Goal: Task Accomplishment & Management: Manage account settings

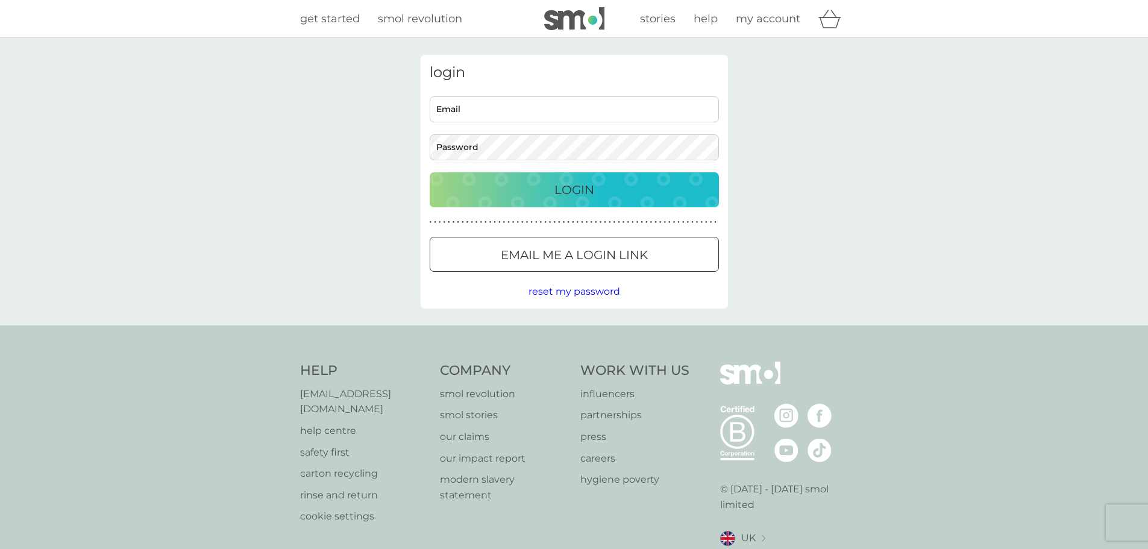
click at [550, 115] on input "Email" at bounding box center [574, 109] width 289 height 26
type input "michelle6666@hotmail.co.uk"
click at [430, 172] on button "Login" at bounding box center [574, 189] width 289 height 35
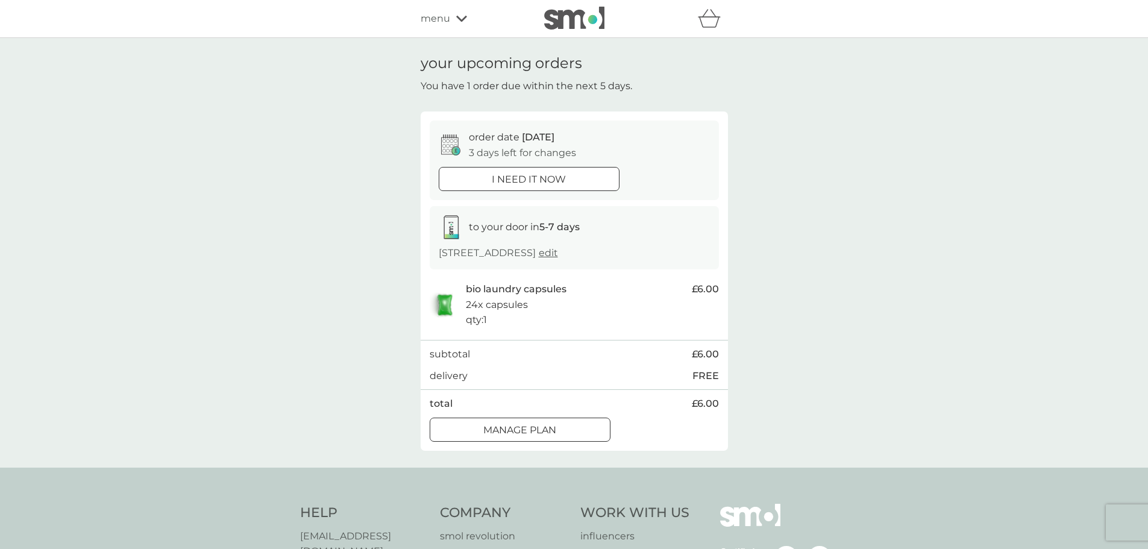
drag, startPoint x: 565, startPoint y: 429, endPoint x: 859, endPoint y: 256, distance: 341.2
click at [565, 429] on div "Manage plan" at bounding box center [520, 431] width 180 height 16
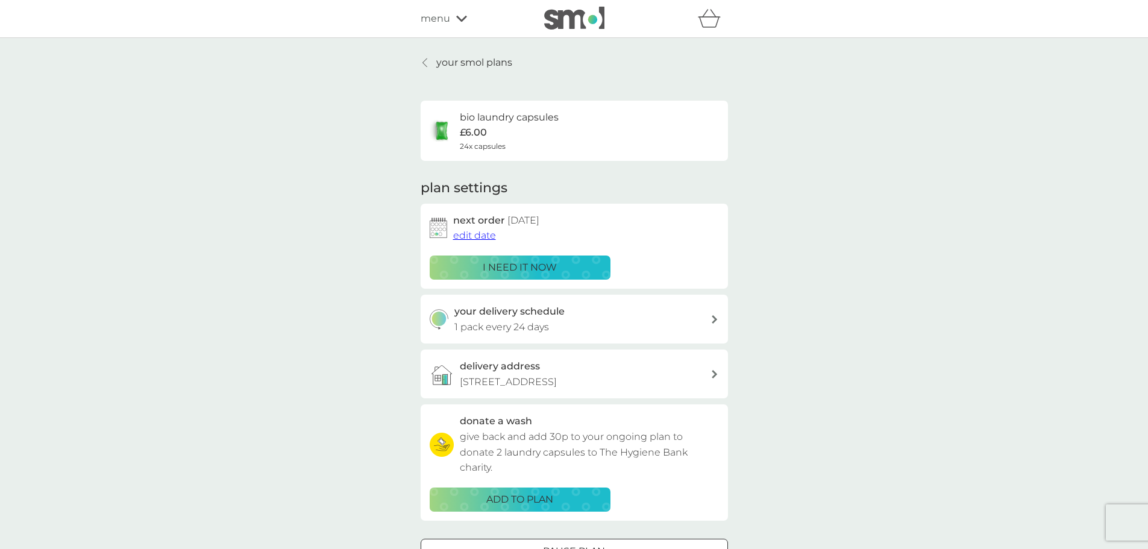
click at [483, 241] on span "edit date" at bounding box center [474, 235] width 43 height 11
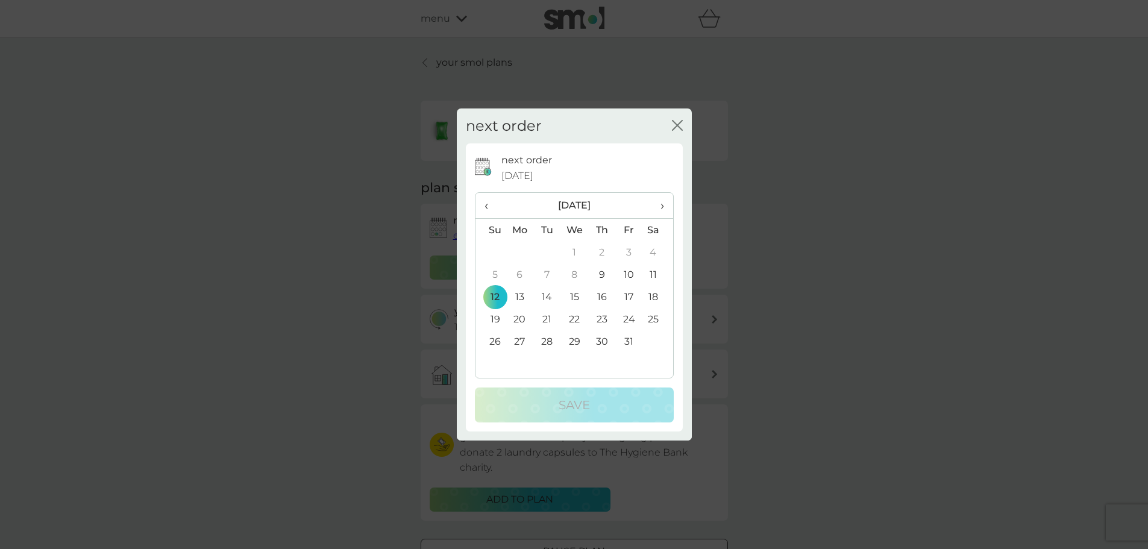
click at [664, 208] on span "›" at bounding box center [658, 205] width 12 height 25
click at [521, 341] on td "24" at bounding box center [520, 341] width 28 height 22
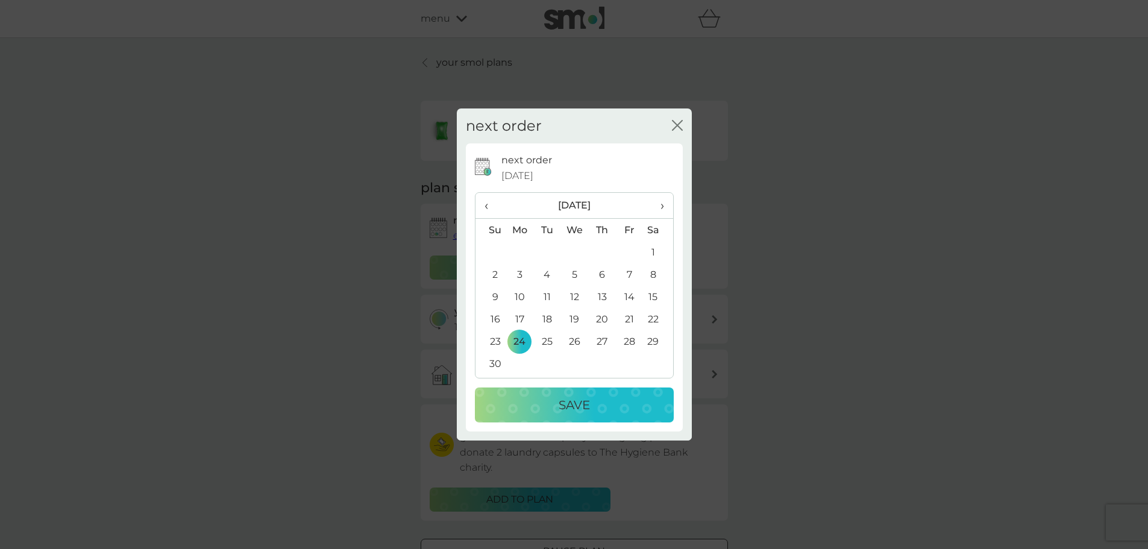
click at [593, 406] on div "Save" at bounding box center [574, 404] width 175 height 19
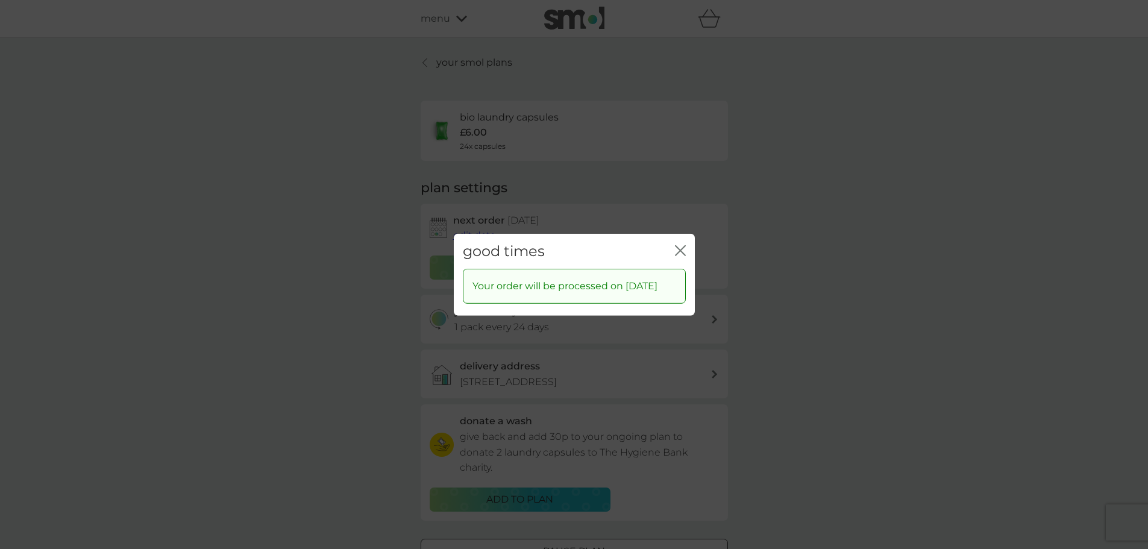
click at [678, 245] on icon "close" at bounding box center [680, 250] width 11 height 11
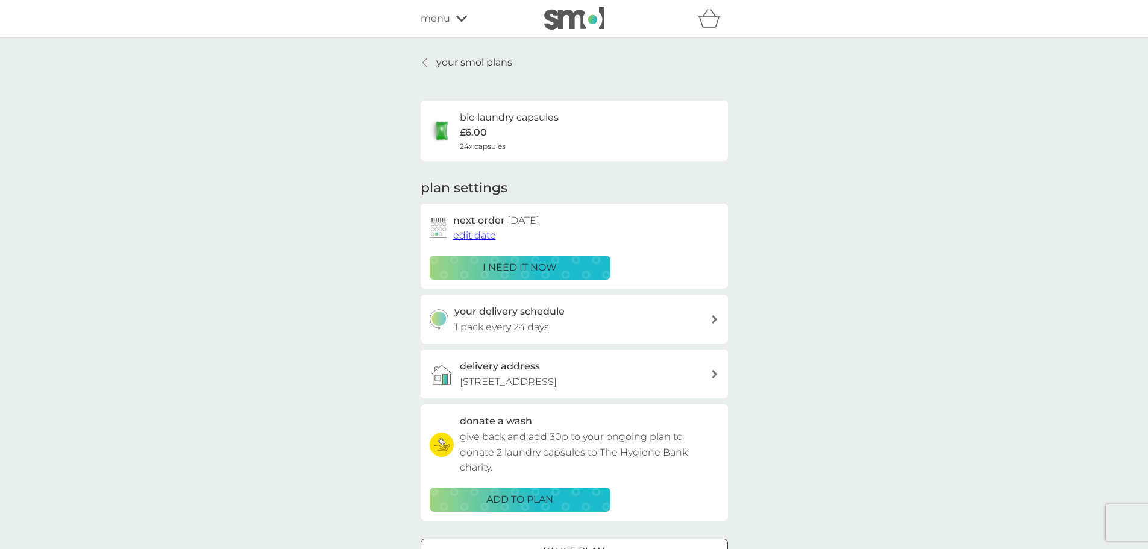
click at [426, 63] on icon at bounding box center [425, 63] width 5 height 10
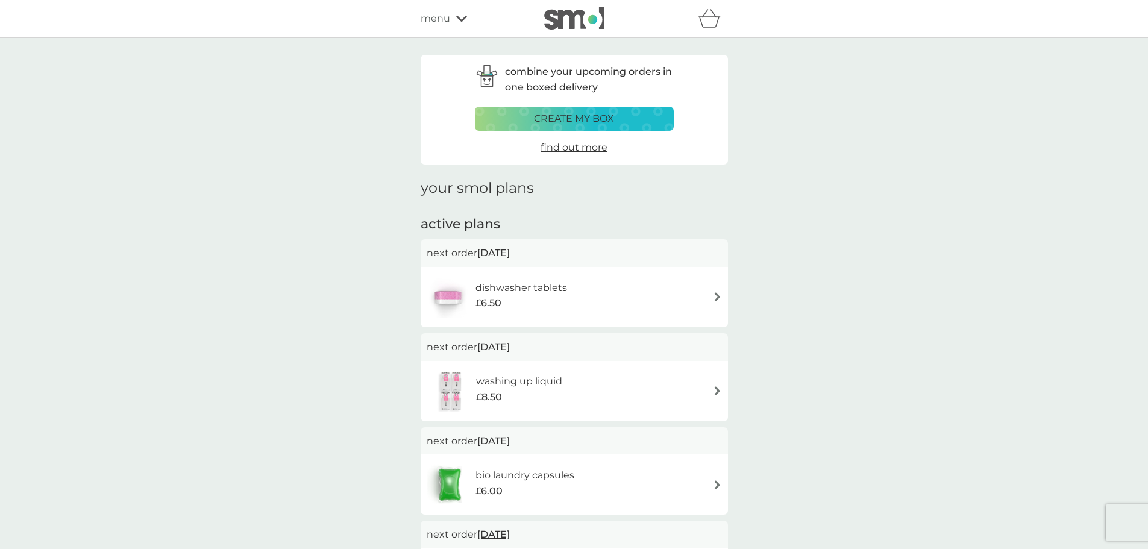
click at [510, 345] on span "[DATE]" at bounding box center [493, 347] width 33 height 24
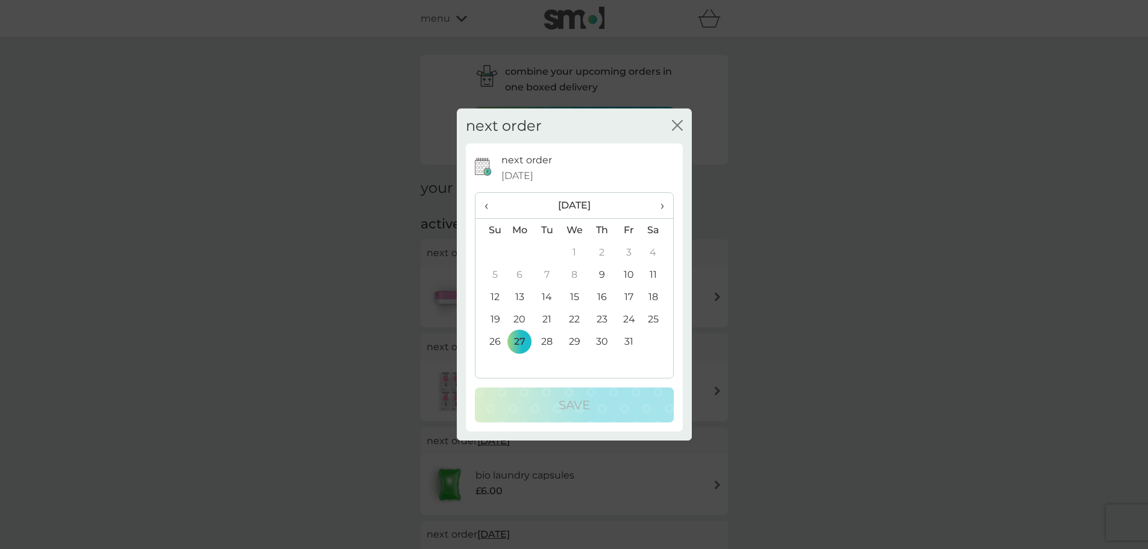
click at [676, 128] on icon "close" at bounding box center [677, 125] width 11 height 11
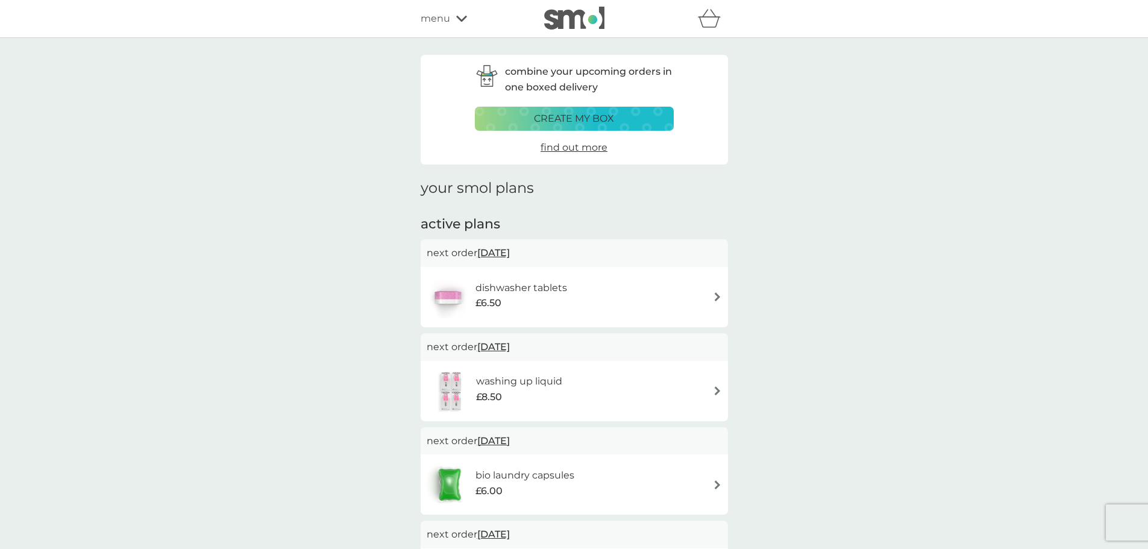
click at [510, 345] on span "[DATE]" at bounding box center [493, 347] width 33 height 24
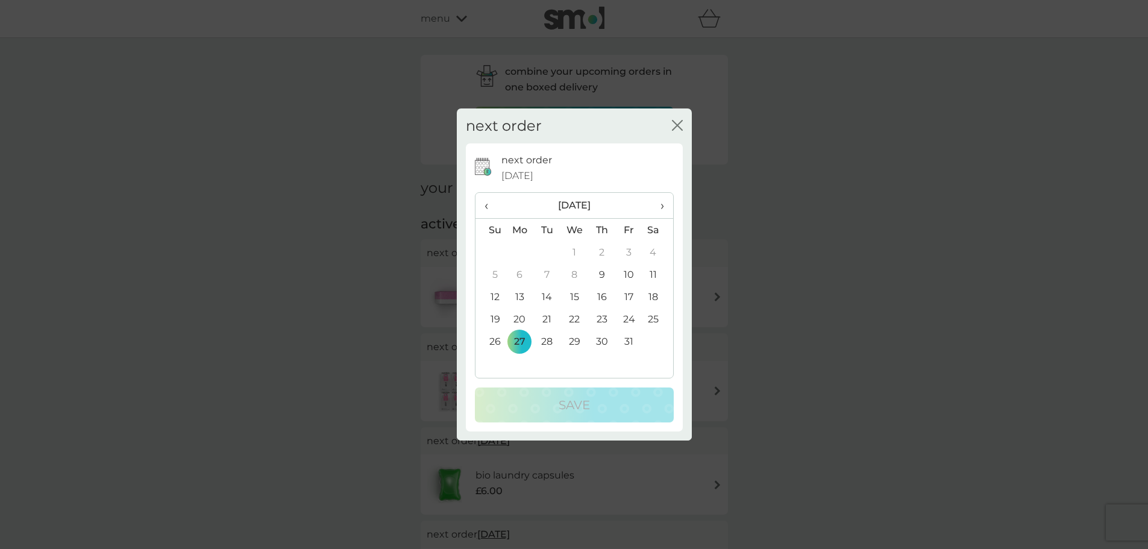
click at [679, 126] on icon "close" at bounding box center [677, 125] width 11 height 11
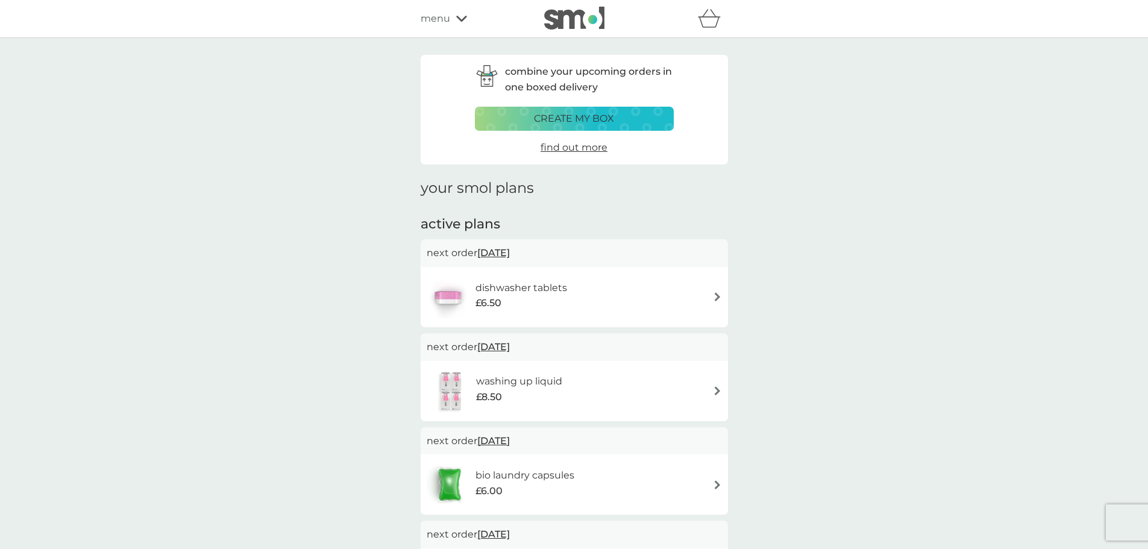
click at [662, 389] on div "washing up liquid £8.50" at bounding box center [574, 391] width 295 height 42
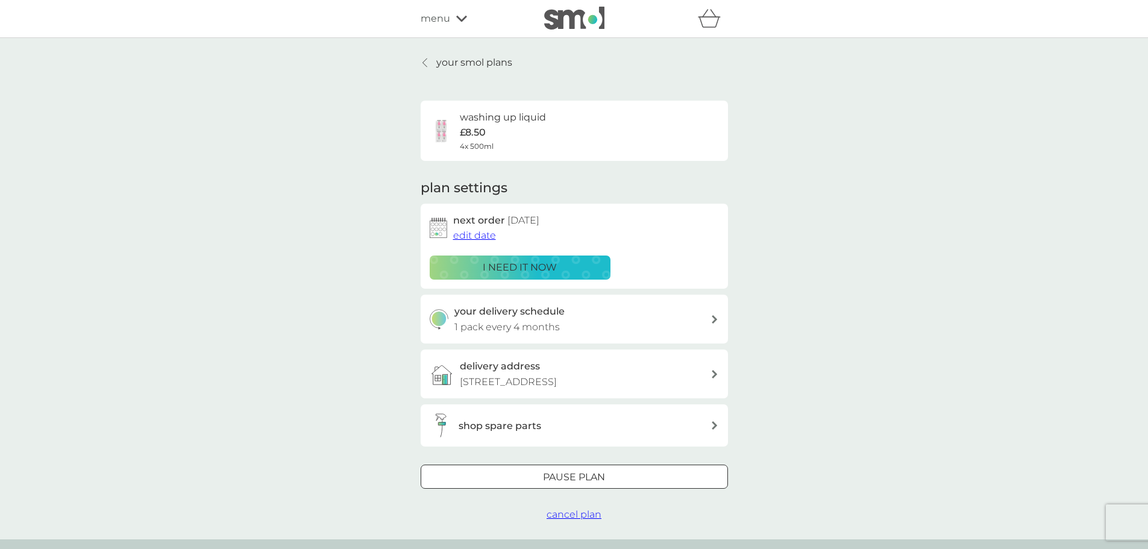
click at [484, 235] on span "edit date" at bounding box center [474, 235] width 43 height 11
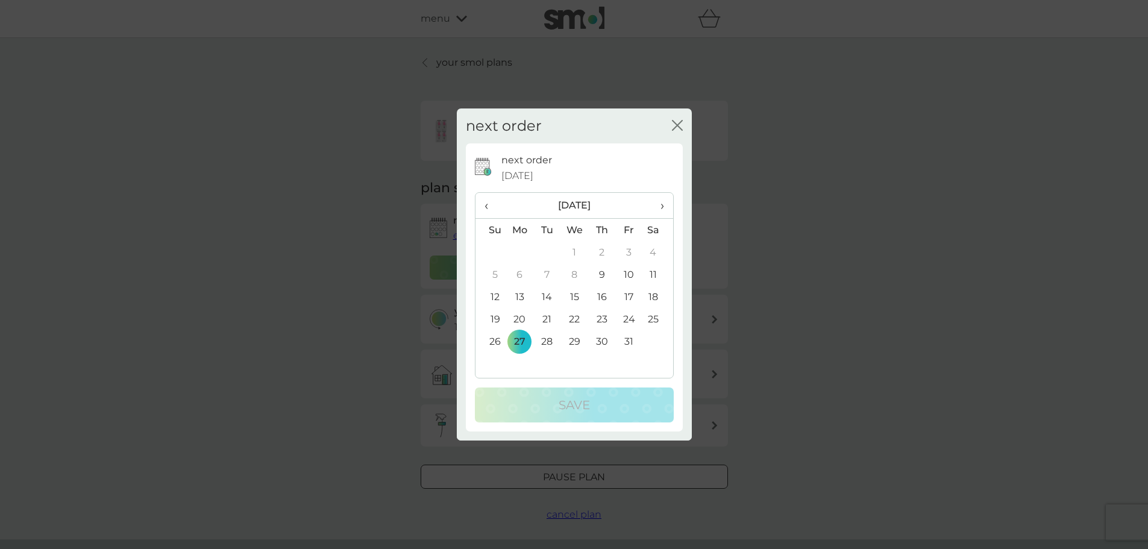
click at [664, 207] on th "›" at bounding box center [658, 206] width 30 height 26
click at [497, 366] on td "30" at bounding box center [491, 364] width 31 height 22
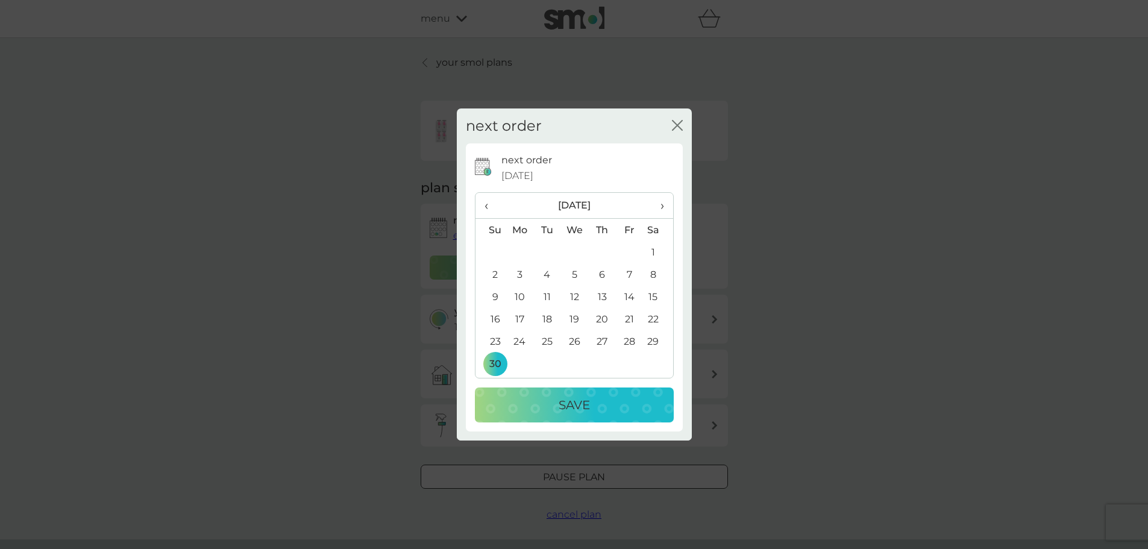
click at [556, 398] on div "Save" at bounding box center [574, 404] width 175 height 19
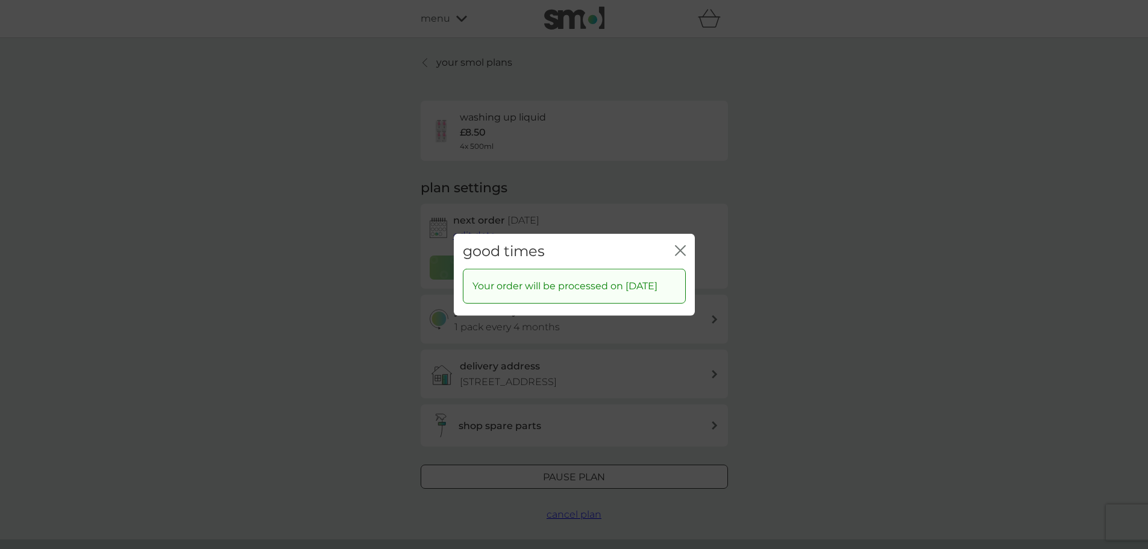
click at [682, 245] on icon "close" at bounding box center [683, 250] width 5 height 10
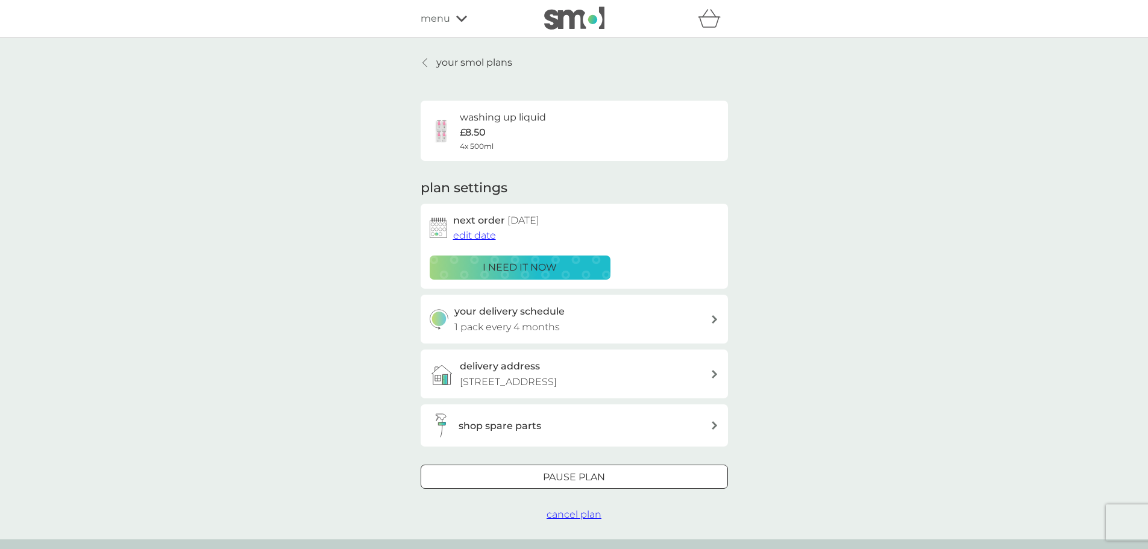
click at [535, 426] on h3 "shop spare parts" at bounding box center [500, 426] width 83 height 16
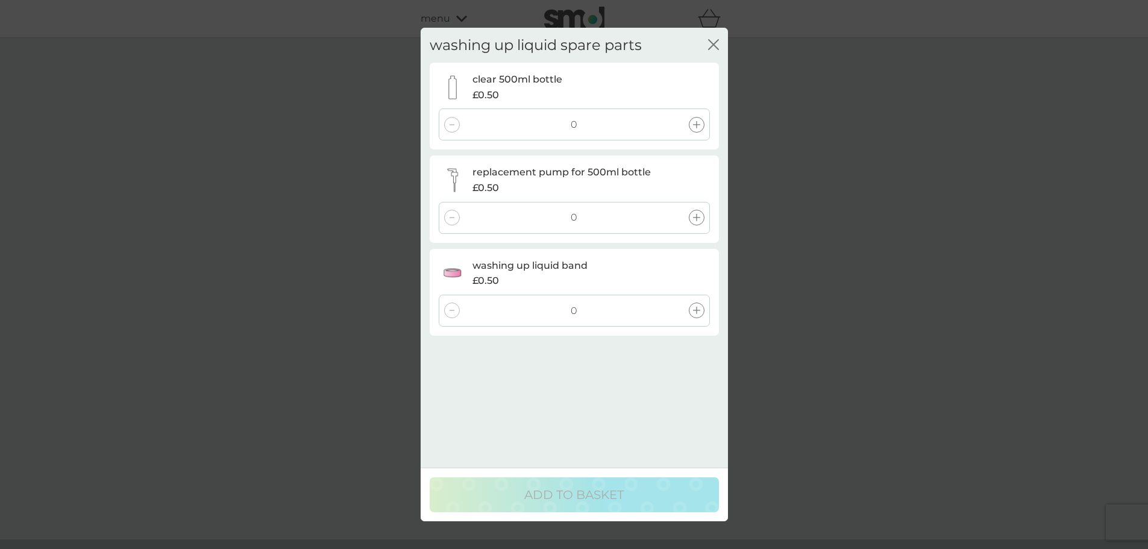
click at [711, 43] on icon "close" at bounding box center [713, 44] width 11 height 11
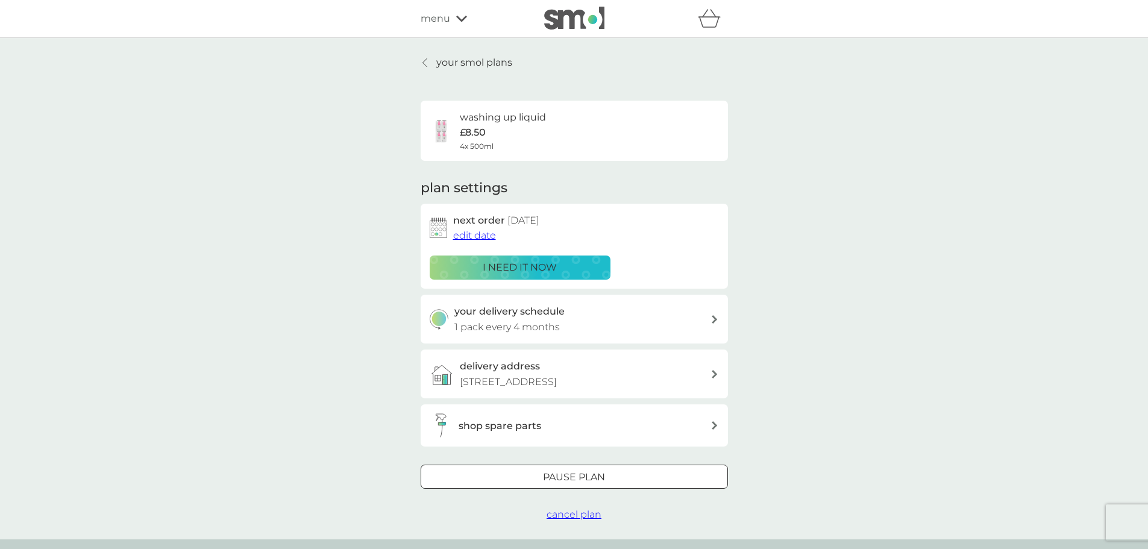
click at [423, 60] on icon at bounding box center [425, 63] width 5 height 10
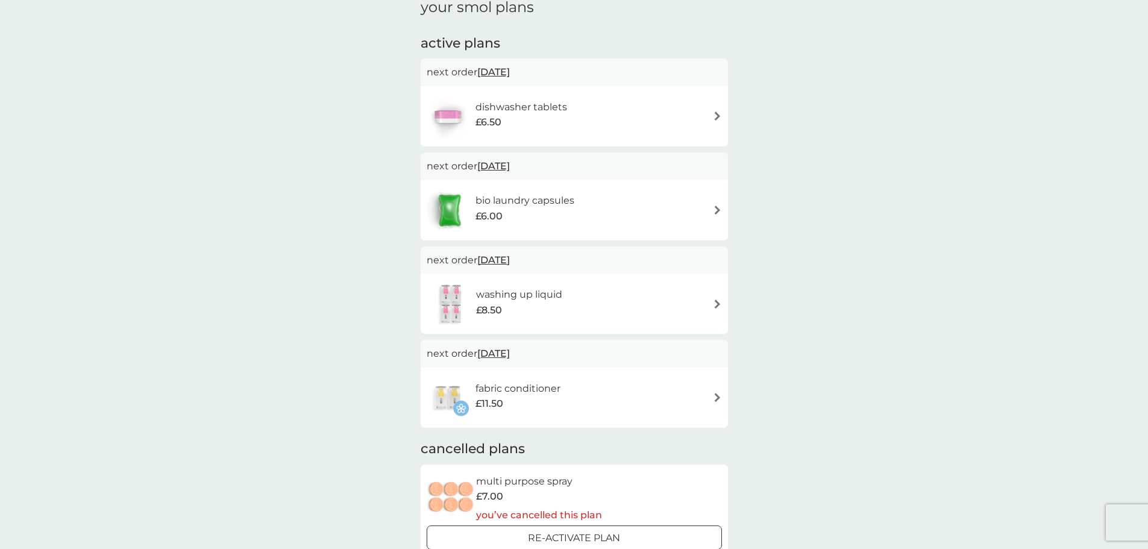
scroll to position [121, 0]
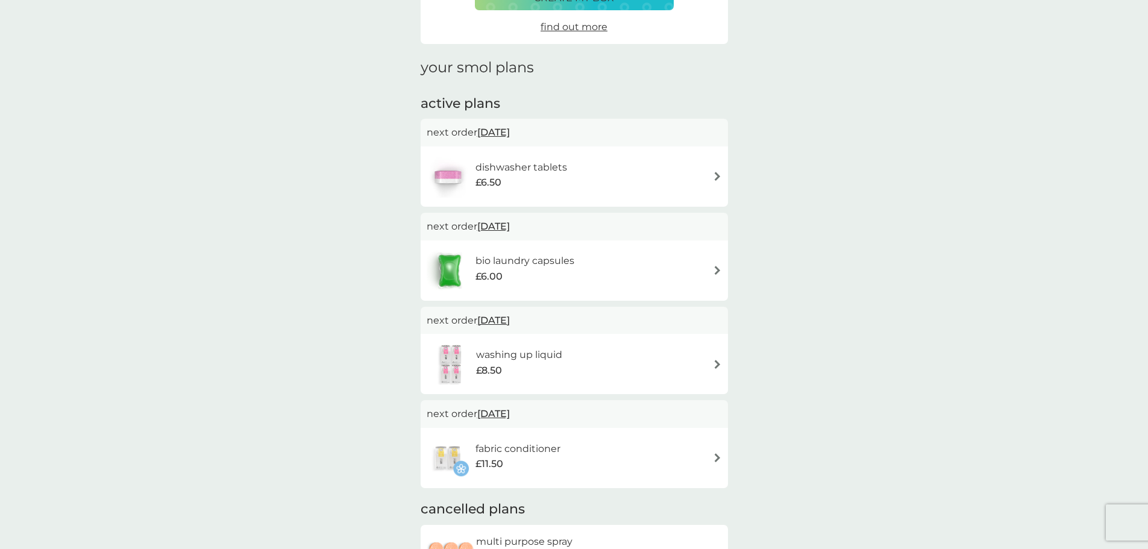
click at [498, 165] on h6 "dishwasher tablets" at bounding box center [522, 168] width 92 height 16
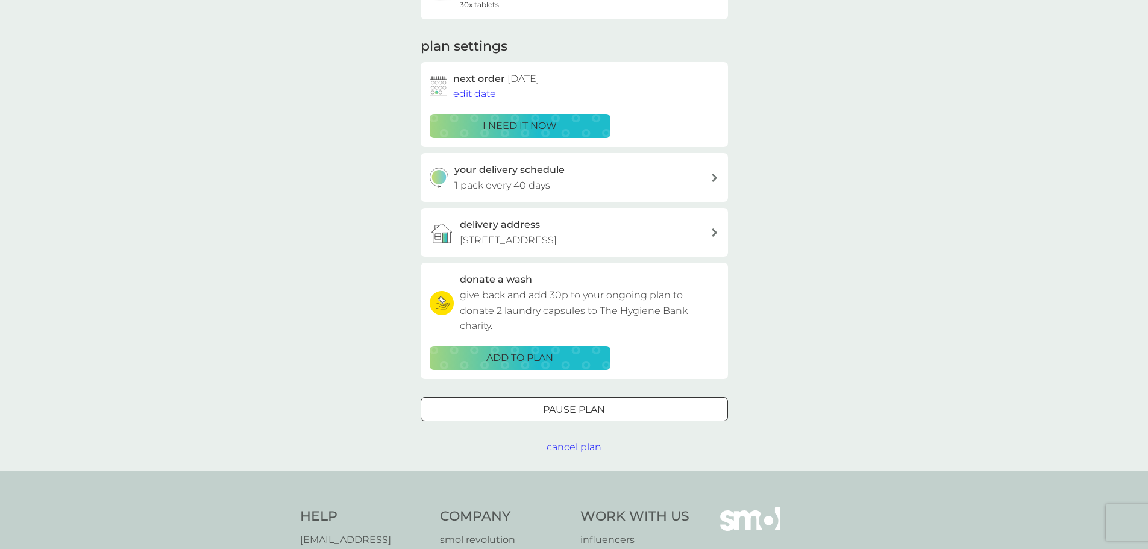
scroll to position [121, 0]
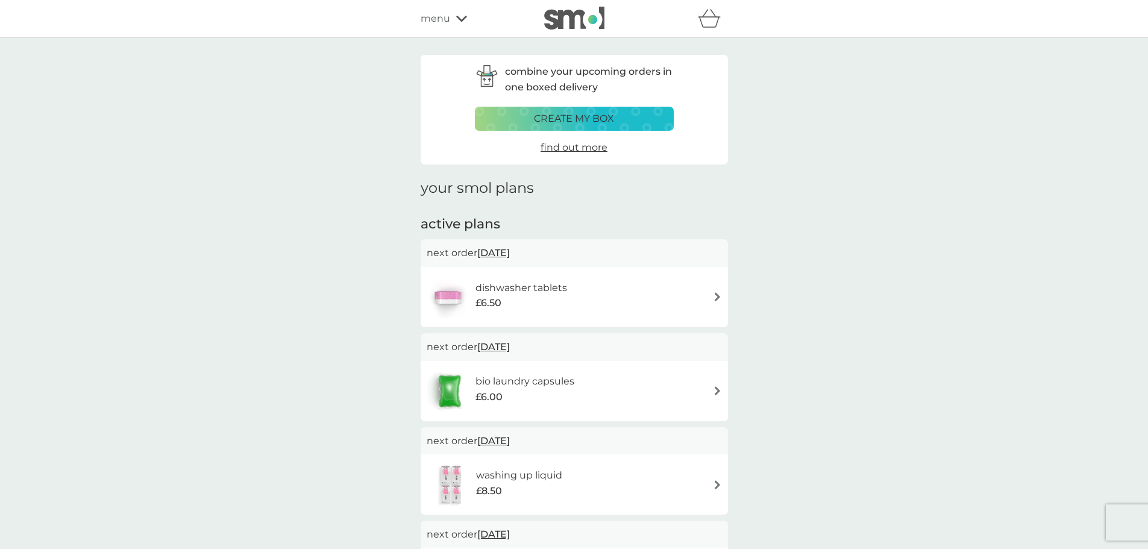
click at [462, 19] on icon at bounding box center [461, 19] width 11 height 6
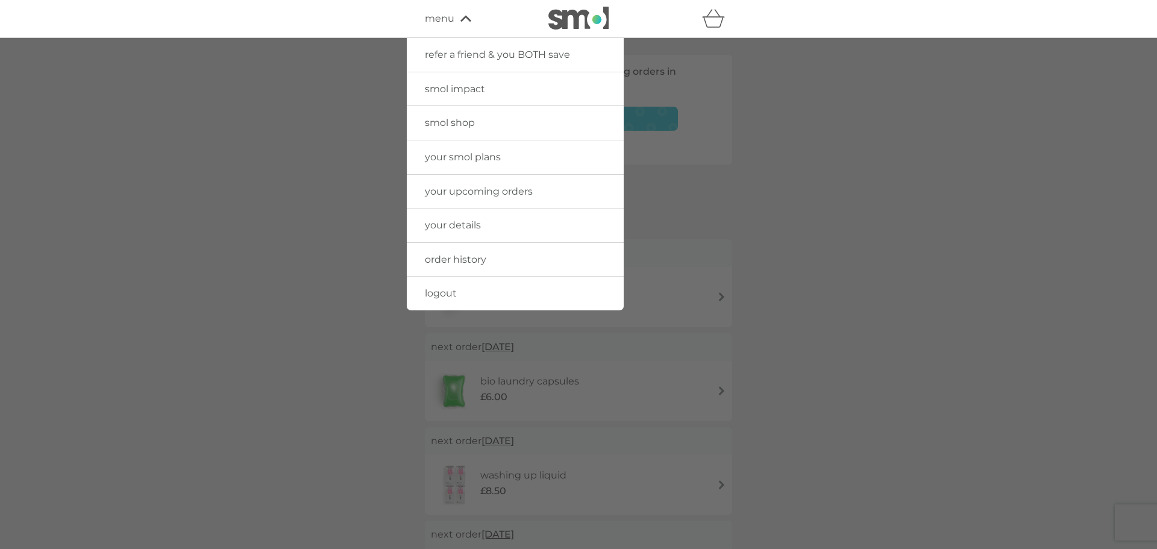
click at [438, 292] on span "logout" at bounding box center [441, 293] width 32 height 11
